Goal: Obtain resource: Download file/media

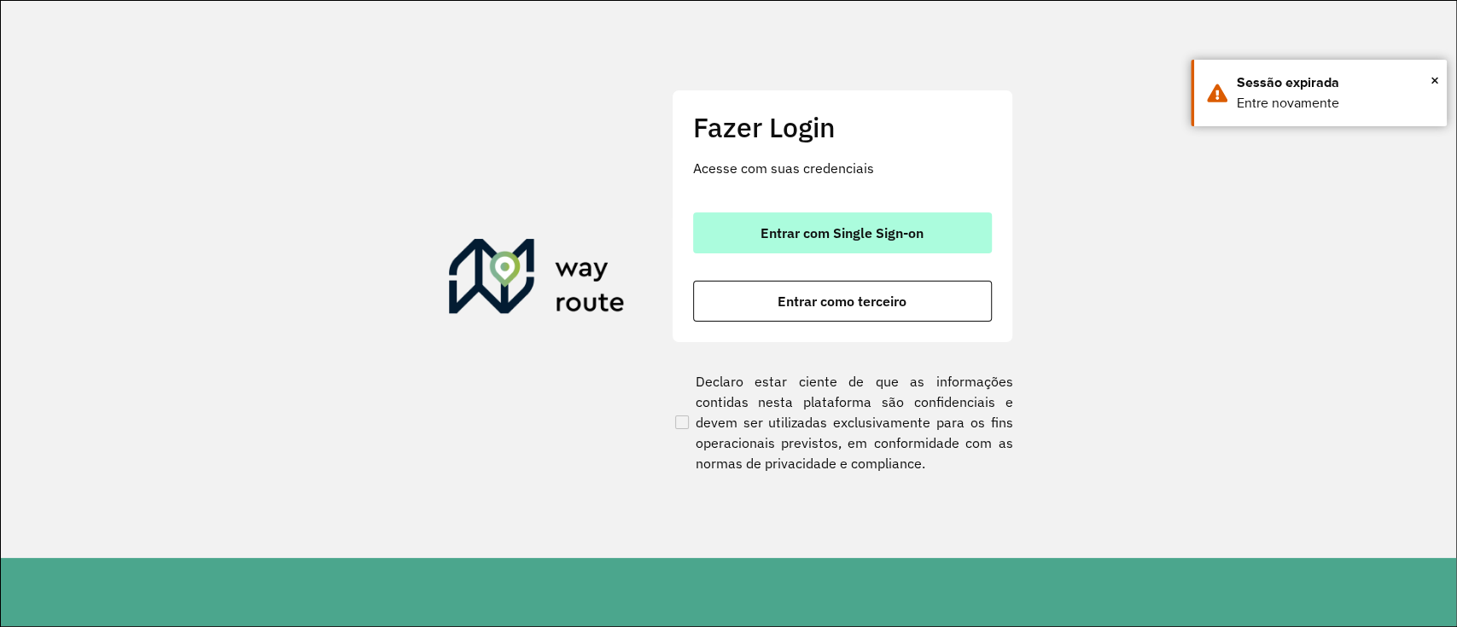
click at [826, 245] on button "Entrar com Single Sign-on" at bounding box center [842, 233] width 299 height 41
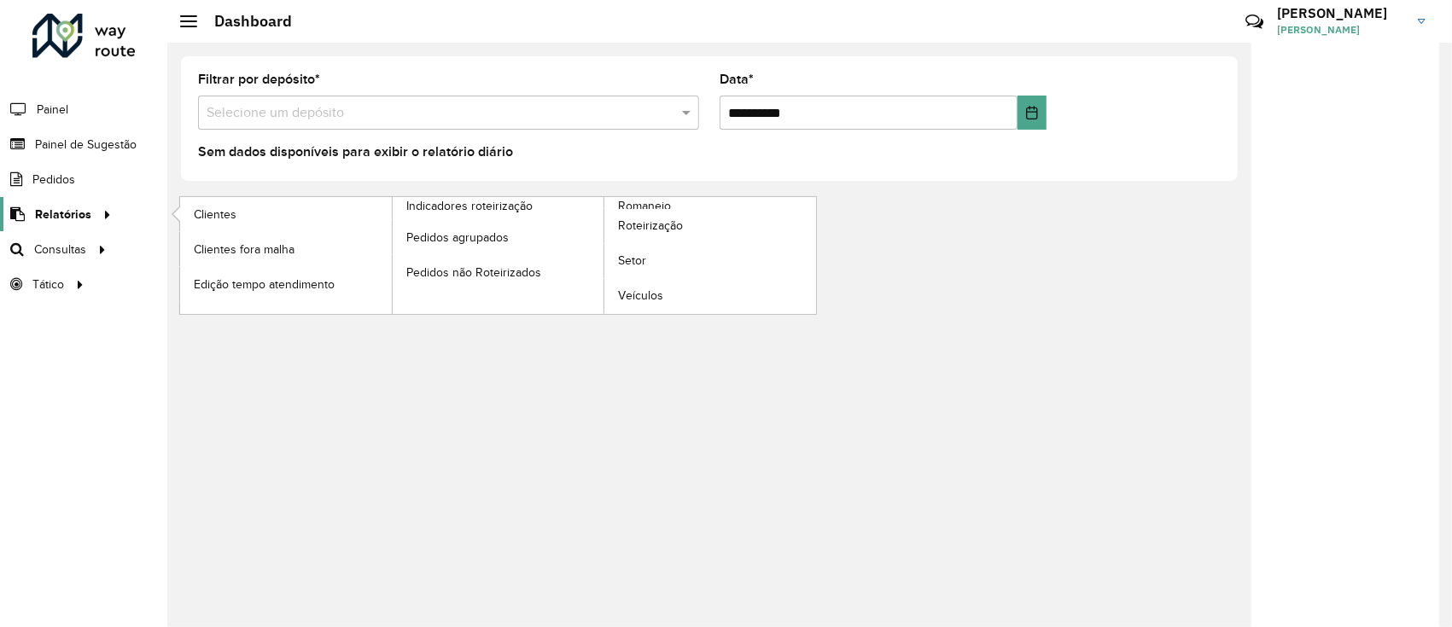
click at [97, 217] on icon at bounding box center [104, 214] width 15 height 26
click at [656, 206] on span "Romaneio" at bounding box center [645, 206] width 55 height 18
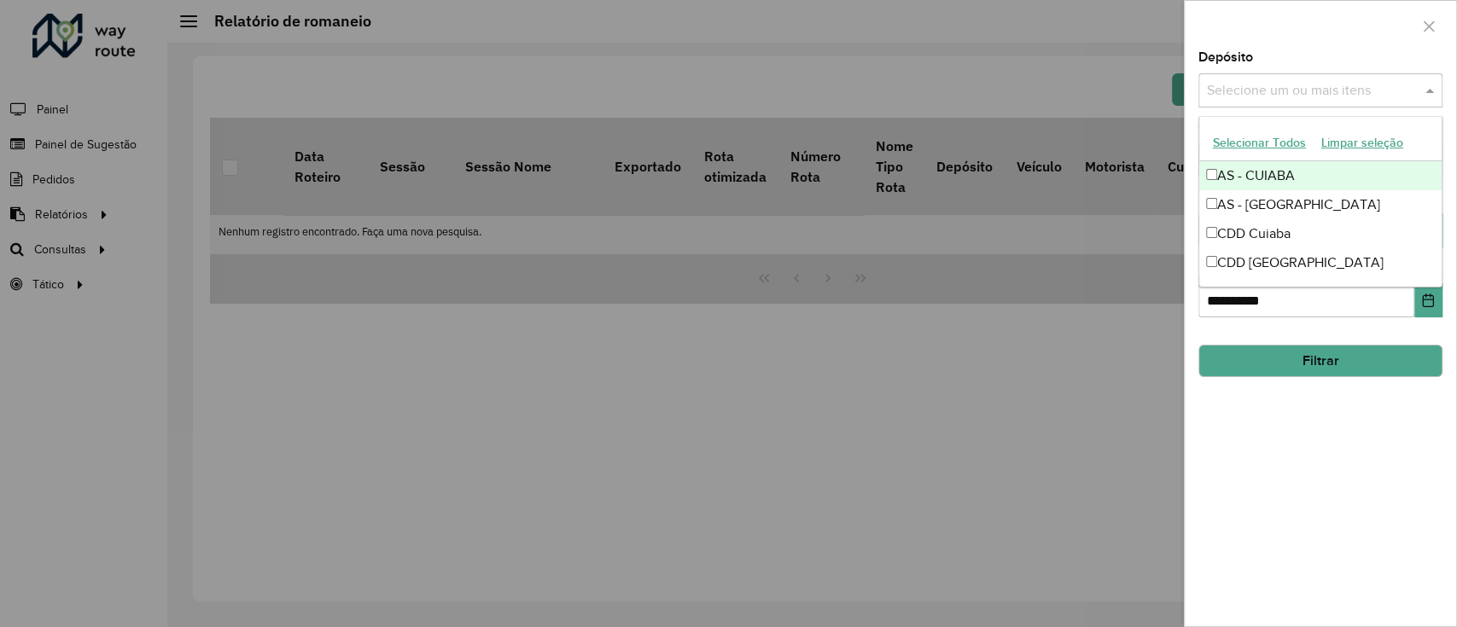
click at [1264, 75] on div "Selecione um ou mais itens" at bounding box center [1321, 90] width 244 height 34
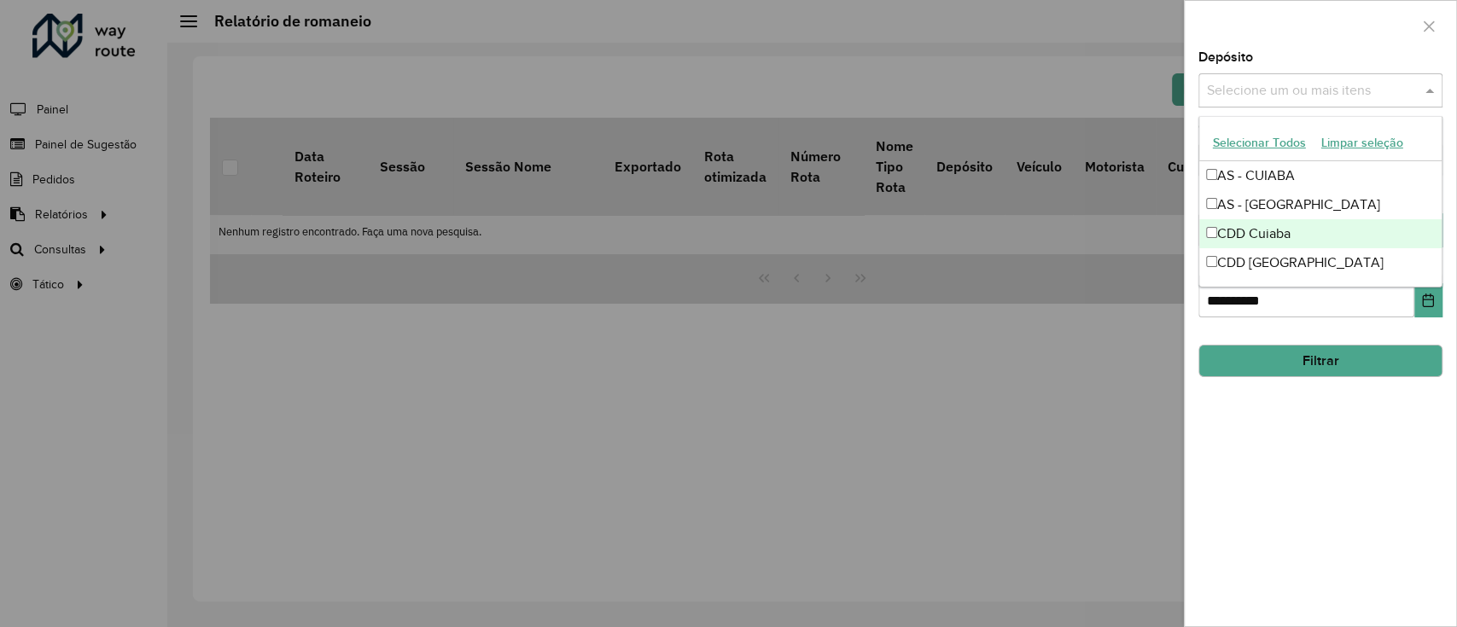
click at [1279, 229] on div "CDD Cuiaba" at bounding box center [1320, 233] width 242 height 29
click at [1368, 362] on button "Filtrar" at bounding box center [1321, 361] width 244 height 32
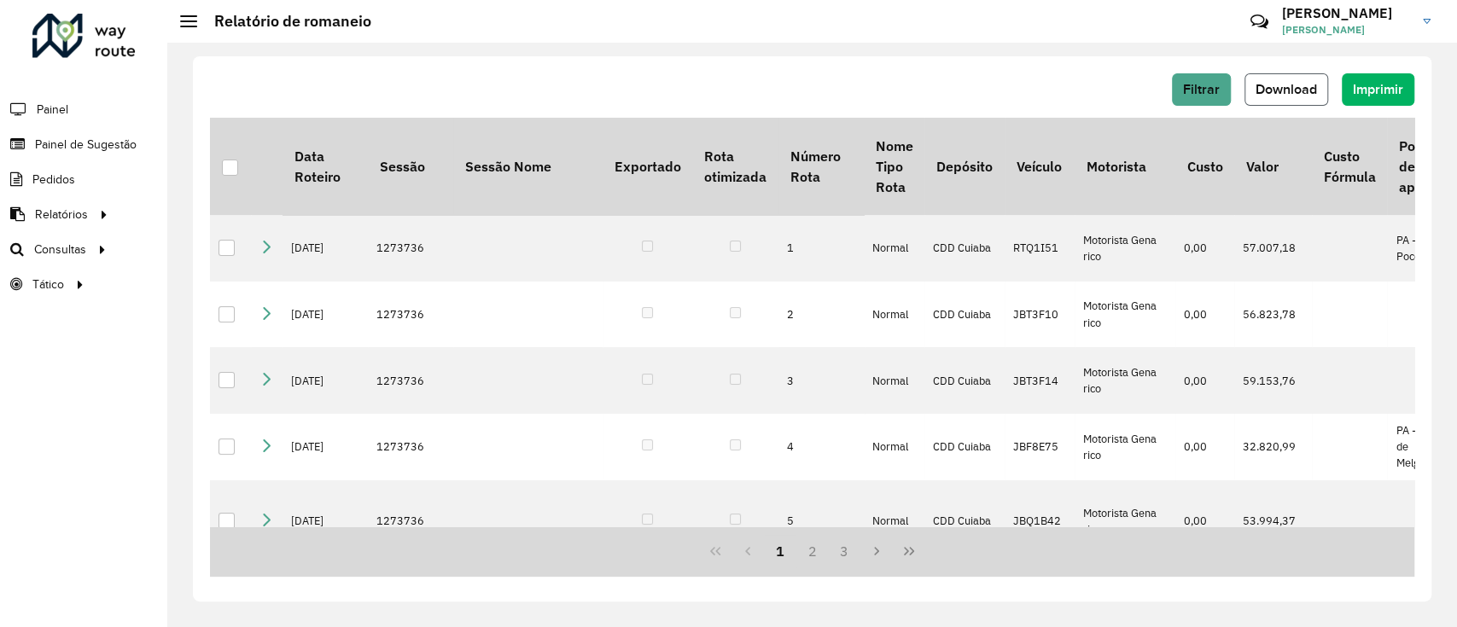
click at [1281, 87] on span "Download" at bounding box center [1286, 89] width 61 height 15
